Goal: Task Accomplishment & Management: Manage account settings

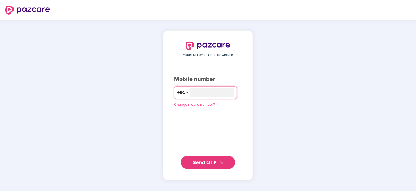
type input "**********"
click at [204, 160] on span "Send OTP" at bounding box center [205, 162] width 24 height 6
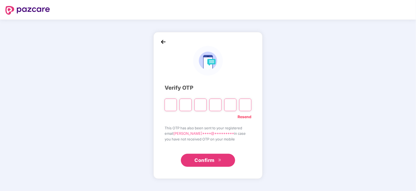
type input "*"
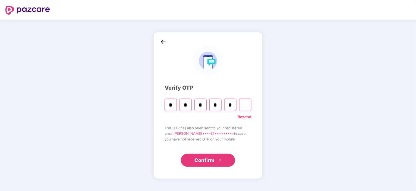
type input "*"
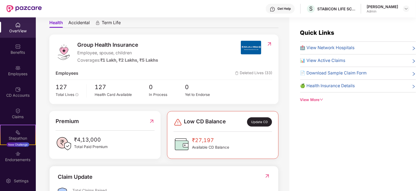
scroll to position [54, 0]
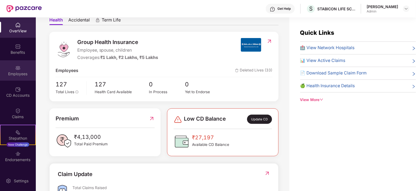
click at [17, 73] on div "Employees" at bounding box center [18, 73] width 36 height 5
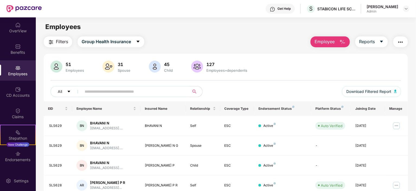
click at [103, 91] on input "text" at bounding box center [133, 91] width 97 height 8
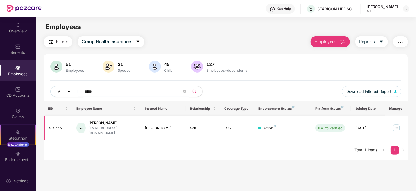
type input "*****"
click at [397, 126] on img at bounding box center [396, 127] width 9 height 9
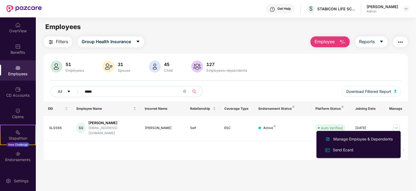
click at [327, 42] on span "Employee" at bounding box center [325, 41] width 20 height 7
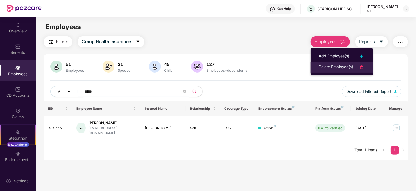
click at [330, 65] on div "Delete Employee(s)" at bounding box center [336, 67] width 34 height 7
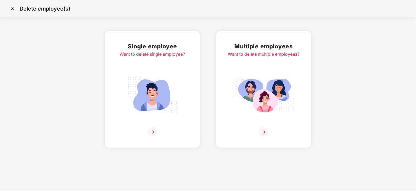
click at [152, 132] on img at bounding box center [152, 132] width 10 height 10
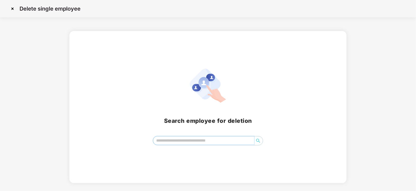
click at [189, 139] on input "search" at bounding box center [203, 140] width 101 height 8
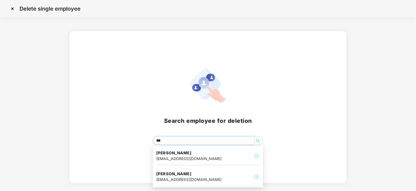
type input "****"
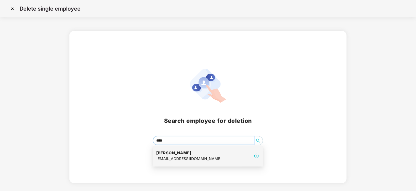
click at [181, 156] on div "sahanag64@gmail.com" at bounding box center [188, 158] width 65 height 6
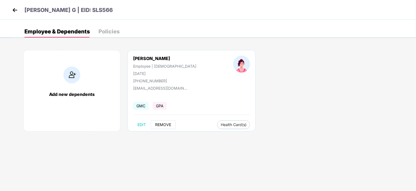
click at [163, 123] on span "REMOVE" at bounding box center [163, 124] width 16 height 4
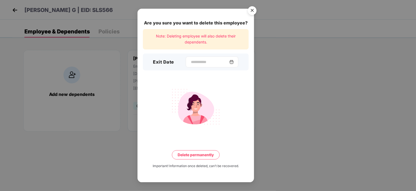
click at [234, 61] on img at bounding box center [231, 62] width 4 height 4
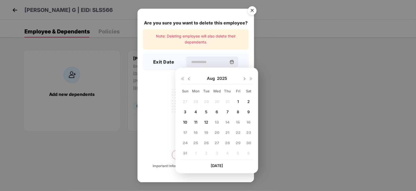
click at [189, 78] on img at bounding box center [189, 78] width 4 height 4
click at [238, 132] on span "25" at bounding box center [238, 132] width 5 height 5
type input "**********"
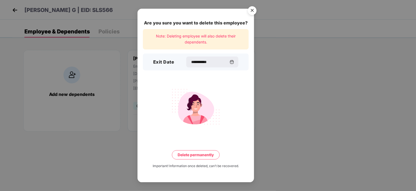
click at [191, 153] on button "Delete permanently" at bounding box center [196, 154] width 48 height 9
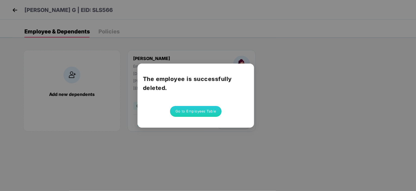
click at [205, 111] on button "Go to Employees Table" at bounding box center [196, 111] width 52 height 11
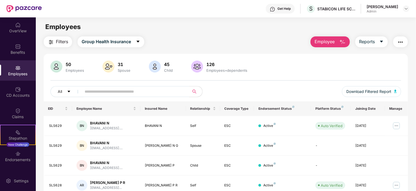
click at [326, 41] on span "Employee" at bounding box center [325, 41] width 20 height 7
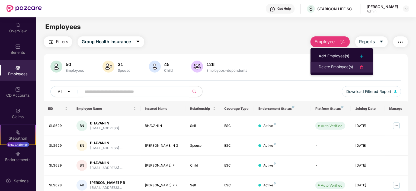
click at [332, 66] on div "Delete Employee(s)" at bounding box center [336, 67] width 34 height 7
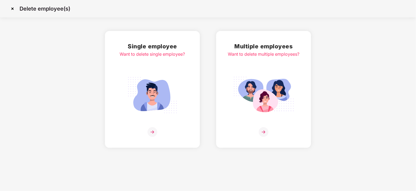
click at [152, 130] on img at bounding box center [152, 132] width 10 height 10
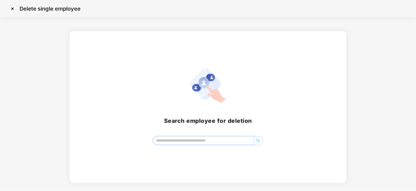
click at [177, 140] on input "search" at bounding box center [203, 140] width 101 height 8
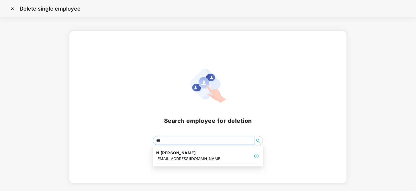
type input "****"
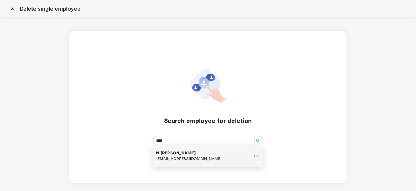
click at [181, 156] on div "n.malathireddy@gmail.com" at bounding box center [188, 158] width 65 height 6
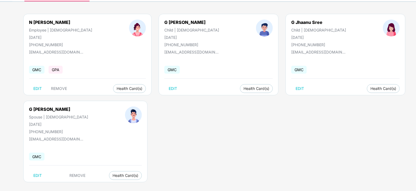
scroll to position [41, 0]
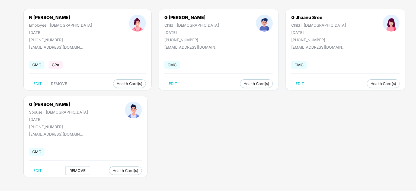
click at [70, 169] on span "REMOVE" at bounding box center [78, 170] width 16 height 4
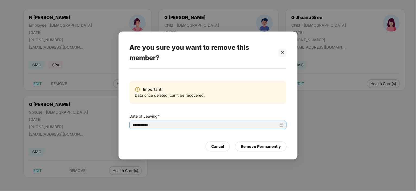
click at [159, 123] on input "**********" at bounding box center [206, 125] width 146 height 6
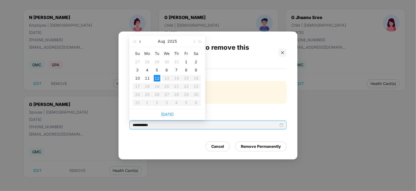
click at [139, 40] on button "button" at bounding box center [140, 41] width 6 height 11
type input "**********"
click at [157, 78] on div "15" at bounding box center [157, 78] width 7 height 7
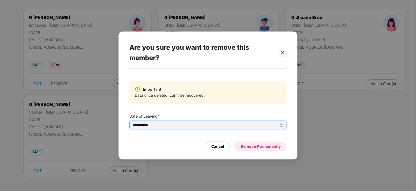
click at [257, 145] on div "Remove Permanently" at bounding box center [261, 146] width 40 height 6
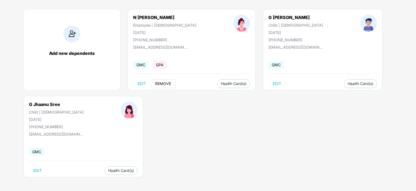
click at [163, 82] on span "REMOVE" at bounding box center [163, 83] width 16 height 4
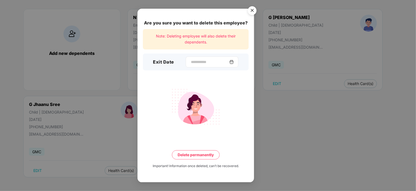
click at [234, 62] on img at bounding box center [231, 62] width 4 height 4
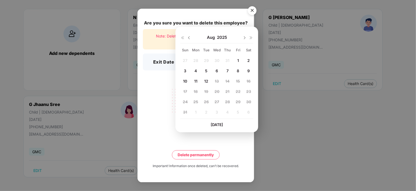
click at [188, 37] on img at bounding box center [189, 38] width 4 height 4
click at [205, 80] on span "15" at bounding box center [206, 81] width 4 height 5
type input "**********"
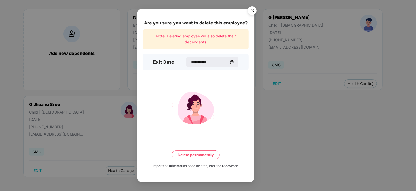
click at [202, 155] on button "Delete permanently" at bounding box center [196, 154] width 48 height 9
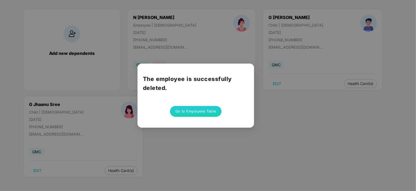
click at [262, 108] on div "The employee is successfully deleted. Go to Employees Table" at bounding box center [208, 95] width 416 height 191
click at [200, 106] on button "Go to Employees Table" at bounding box center [196, 111] width 52 height 11
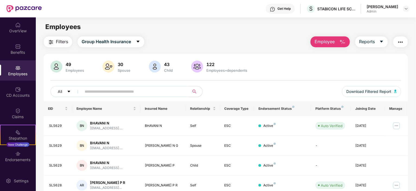
click at [323, 39] on span "Employee" at bounding box center [325, 41] width 20 height 7
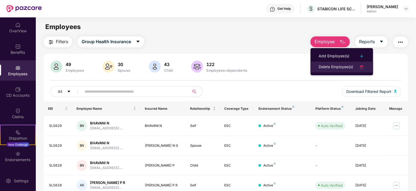
click at [328, 67] on div "Delete Employee(s)" at bounding box center [336, 67] width 34 height 7
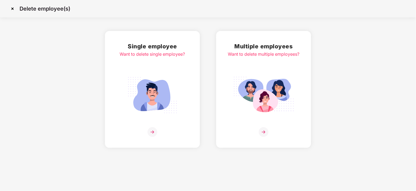
click at [151, 105] on img at bounding box center [152, 95] width 61 height 42
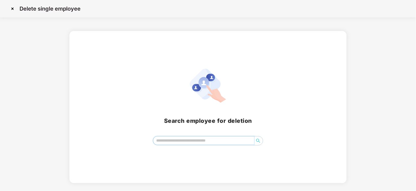
click at [183, 142] on input "search" at bounding box center [203, 140] width 101 height 8
type input "*"
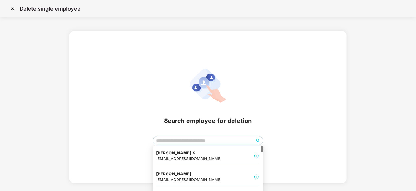
click at [12, 7] on img at bounding box center [12, 8] width 9 height 9
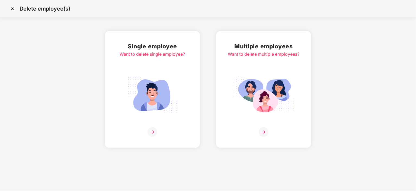
click at [12, 8] on img at bounding box center [12, 8] width 9 height 9
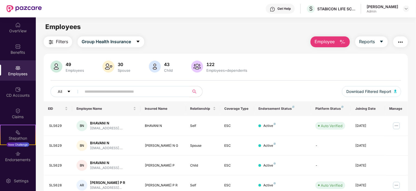
click at [342, 38] on button "Employee" at bounding box center [329, 41] width 39 height 11
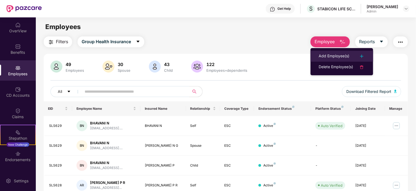
click at [341, 56] on div "Add Employee(s)" at bounding box center [334, 56] width 31 height 7
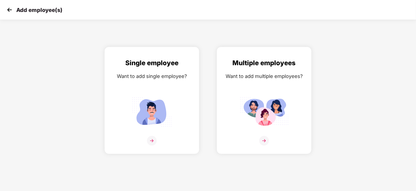
click at [8, 9] on img at bounding box center [9, 10] width 8 height 8
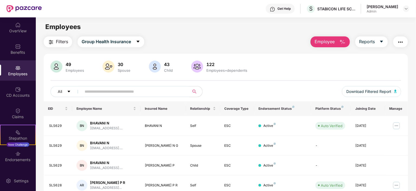
click at [398, 43] on img "button" at bounding box center [400, 42] width 7 height 7
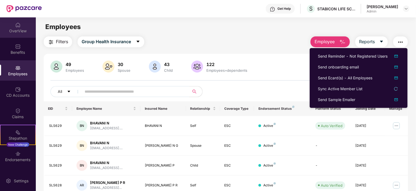
click at [18, 27] on img at bounding box center [17, 24] width 5 height 5
